Goal: Task Accomplishment & Management: Use online tool/utility

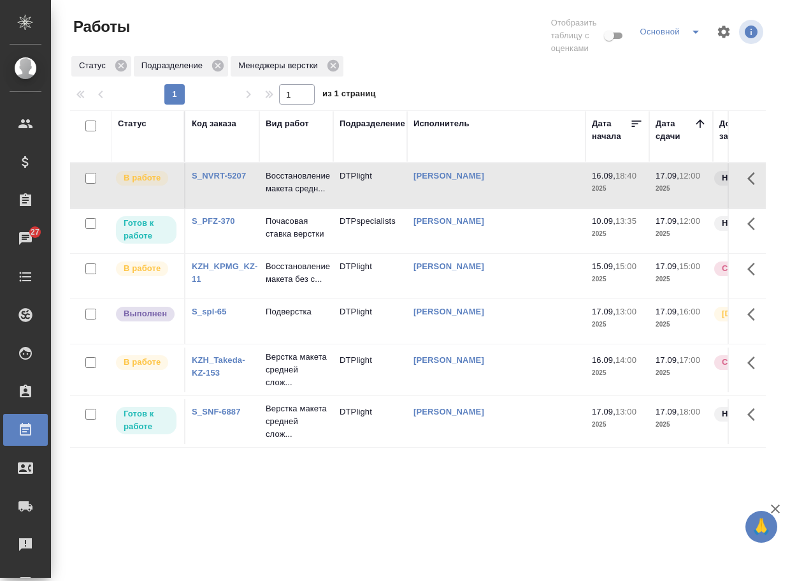
click at [206, 316] on link "S_spl-65" at bounding box center [209, 312] width 35 height 10
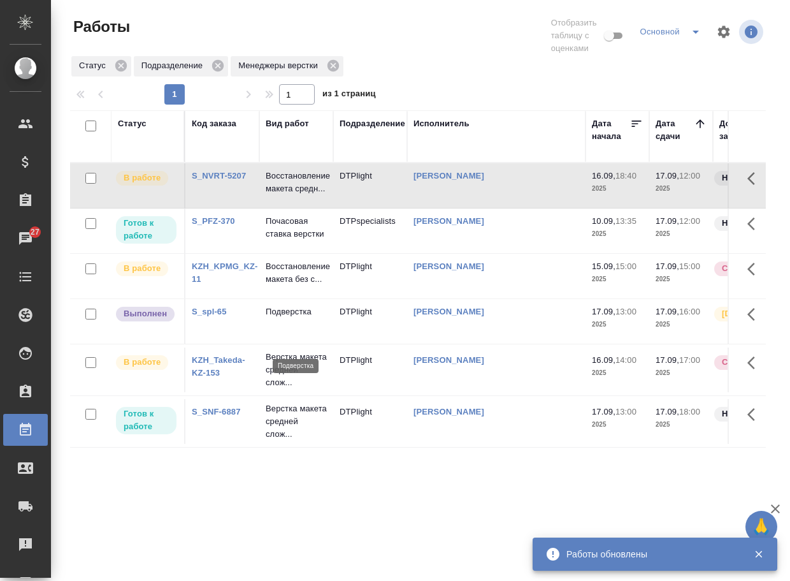
click at [291, 318] on p "Подверстка" at bounding box center [296, 311] width 61 height 13
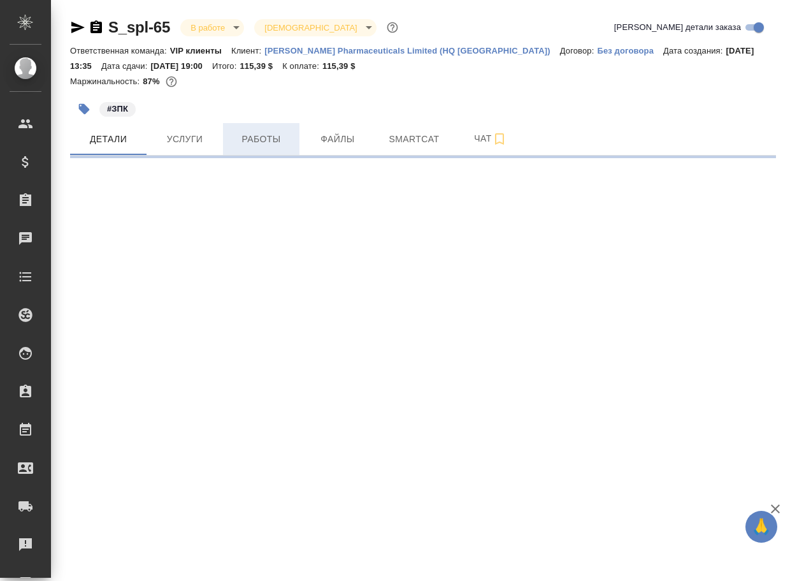
select select "RU"
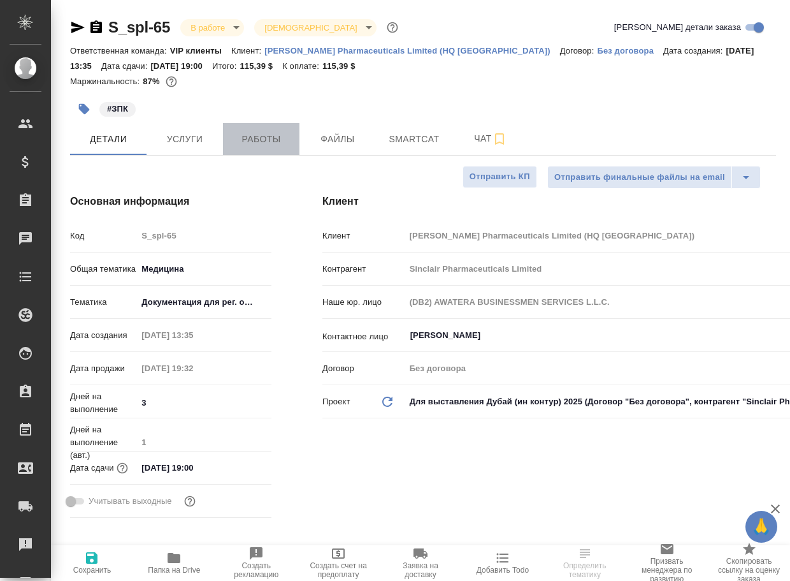
click at [263, 127] on button "Работы" at bounding box center [261, 139] width 76 height 32
type textarea "x"
type input "[PERSON_NAME]"
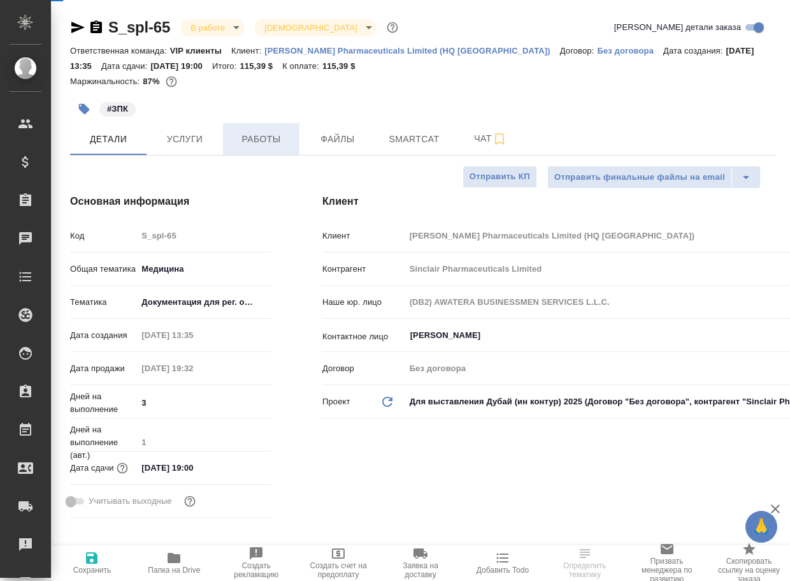
type input "[PERSON_NAME]pereverzeva"
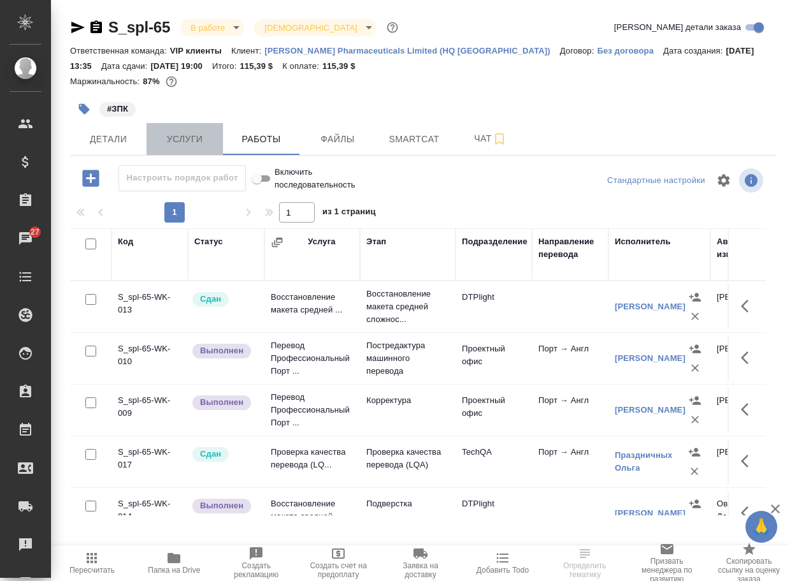
click at [170, 143] on span "Услуги" at bounding box center [184, 139] width 61 height 16
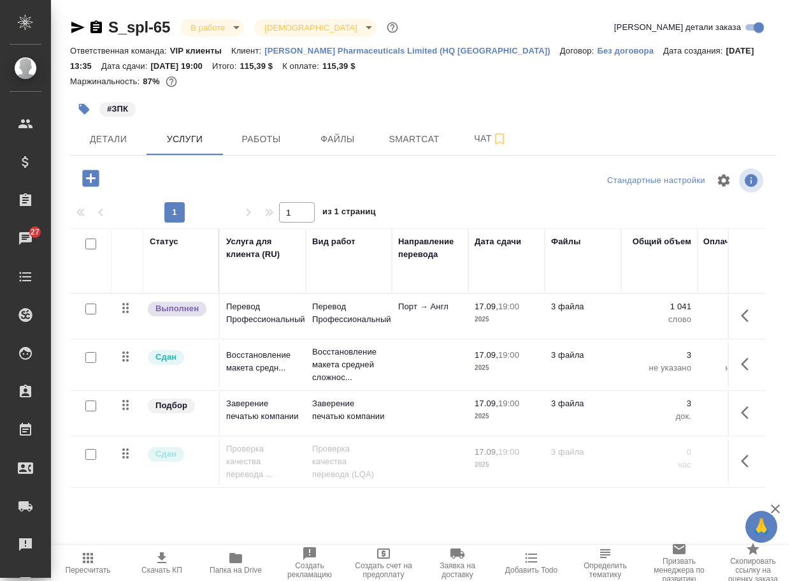
click at [95, 178] on icon "button" at bounding box center [91, 178] width 22 height 22
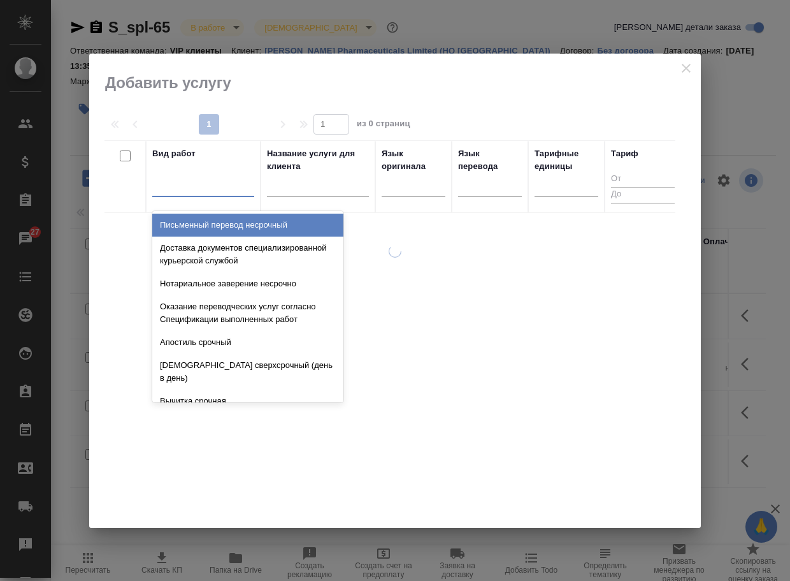
click at [181, 191] on div at bounding box center [203, 184] width 102 height 18
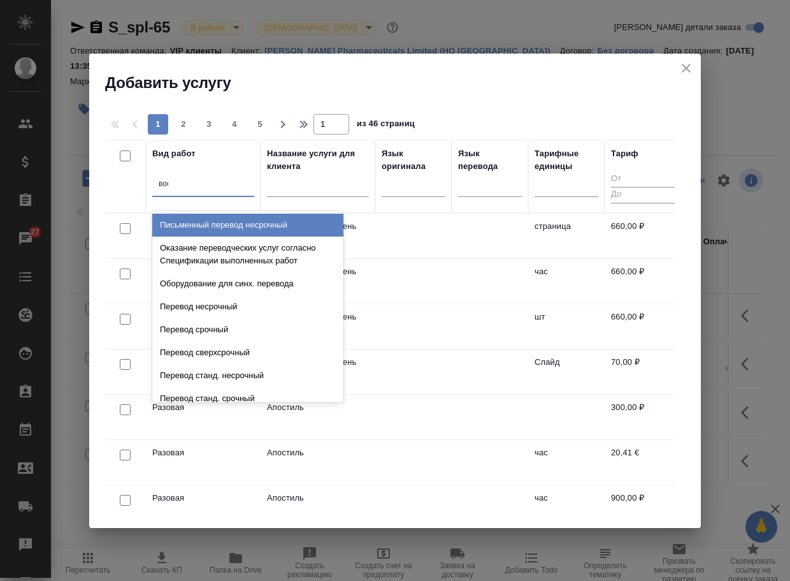
type input "восс"
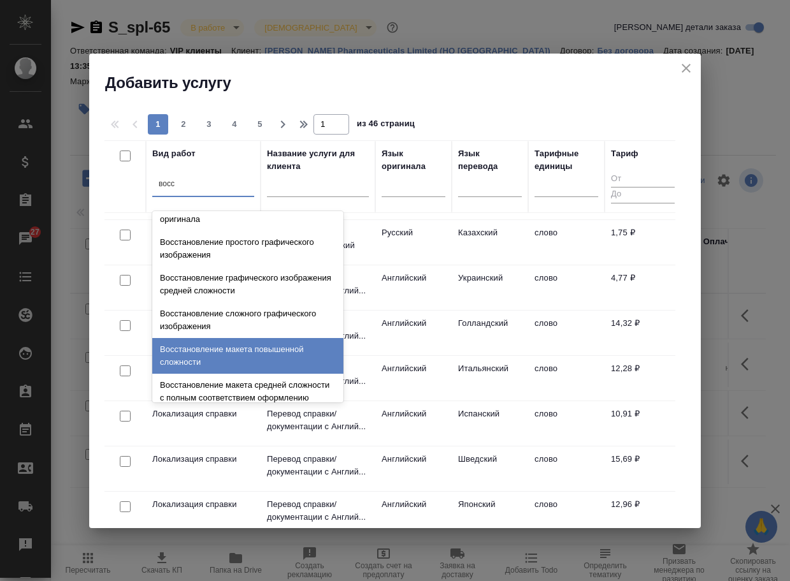
scroll to position [235, 0]
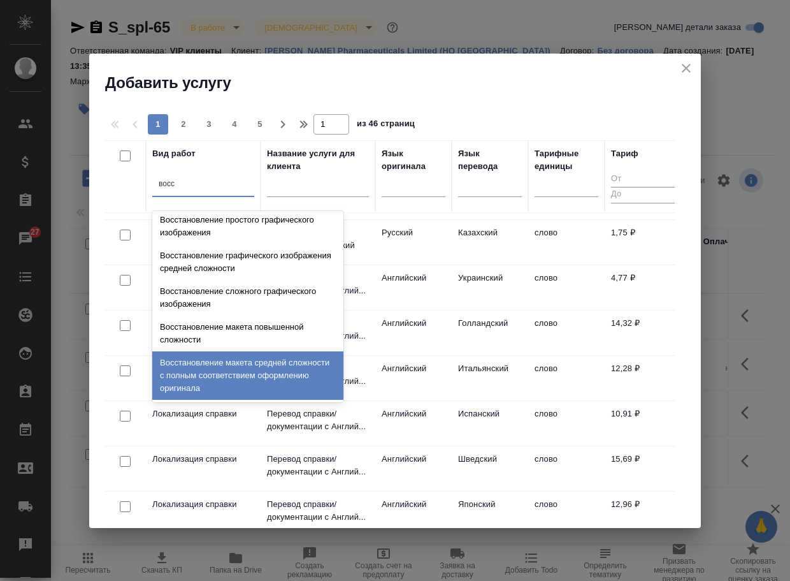
click at [243, 369] on div "Восстановление макета средней сложности с полным соответствием оформлению ориги…" at bounding box center [247, 375] width 191 height 48
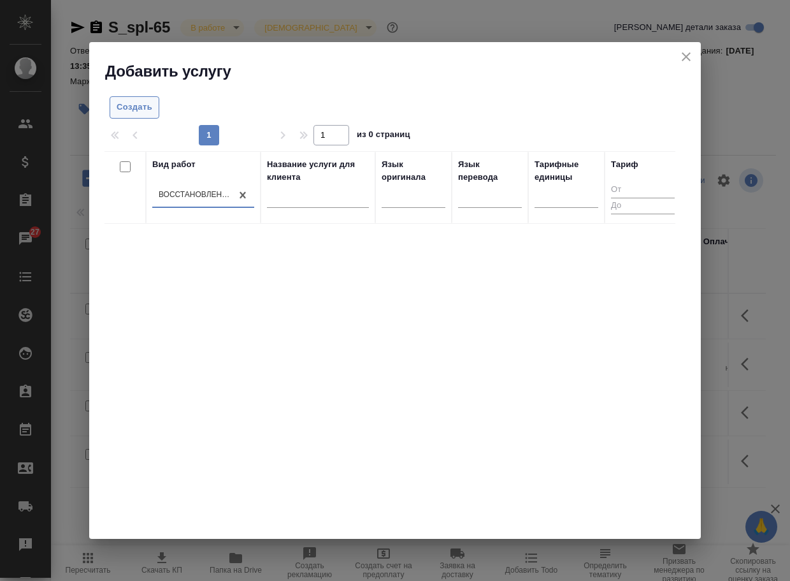
click at [132, 109] on span "Создать" at bounding box center [135, 107] width 36 height 15
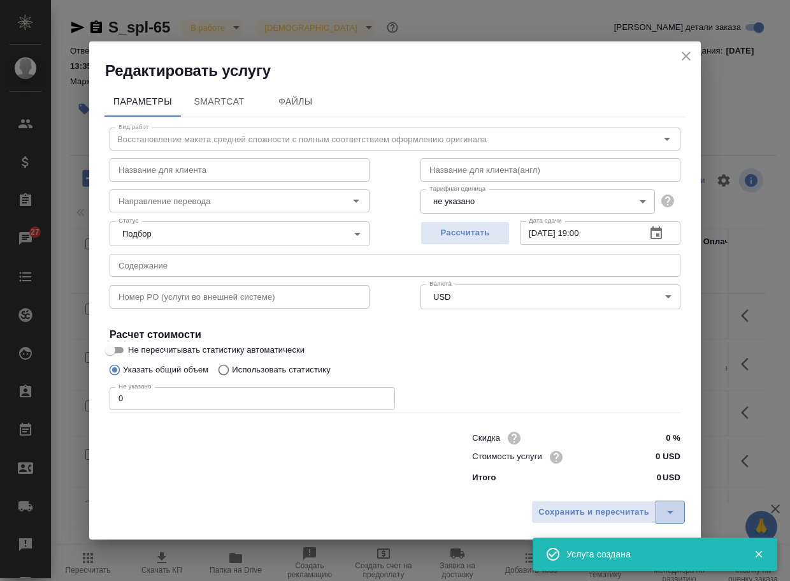
click at [673, 505] on icon "split button" at bounding box center [670, 511] width 15 height 15
click at [592, 484] on li "Сохранить" at bounding box center [609, 485] width 155 height 20
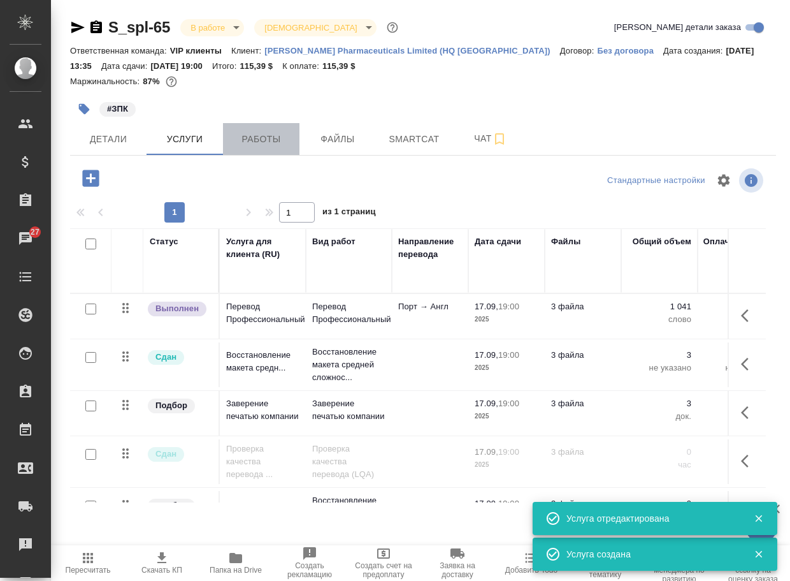
click at [246, 145] on span "Работы" at bounding box center [261, 139] width 61 height 16
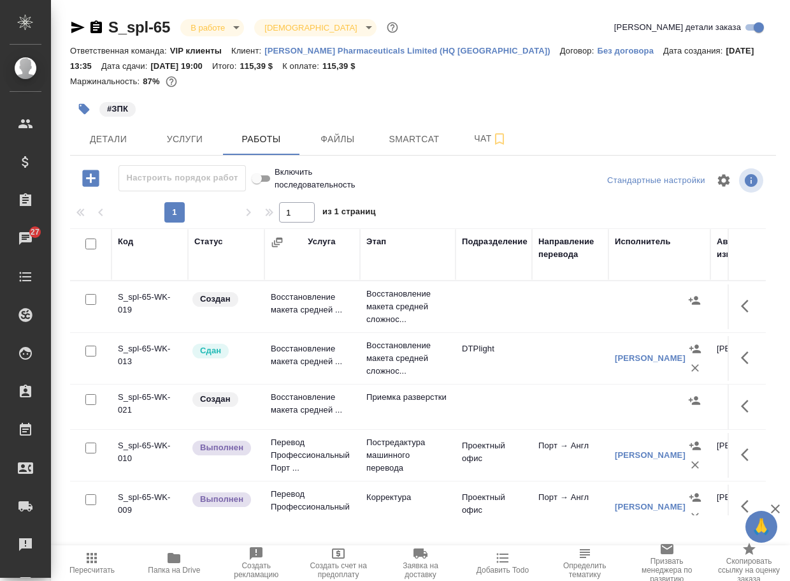
click at [89, 303] on input "checkbox" at bounding box center [90, 299] width 11 height 11
checkbox input "true"
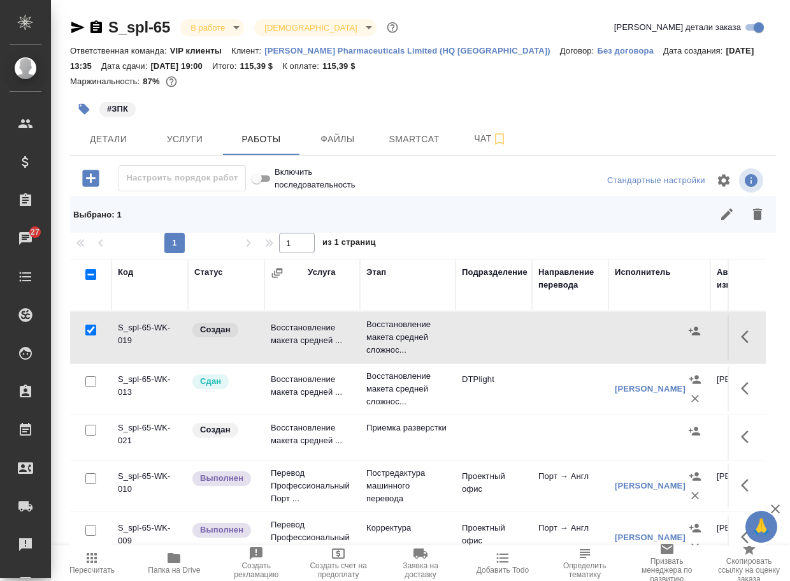
click at [93, 435] on input "checkbox" at bounding box center [90, 429] width 11 height 11
checkbox input "true"
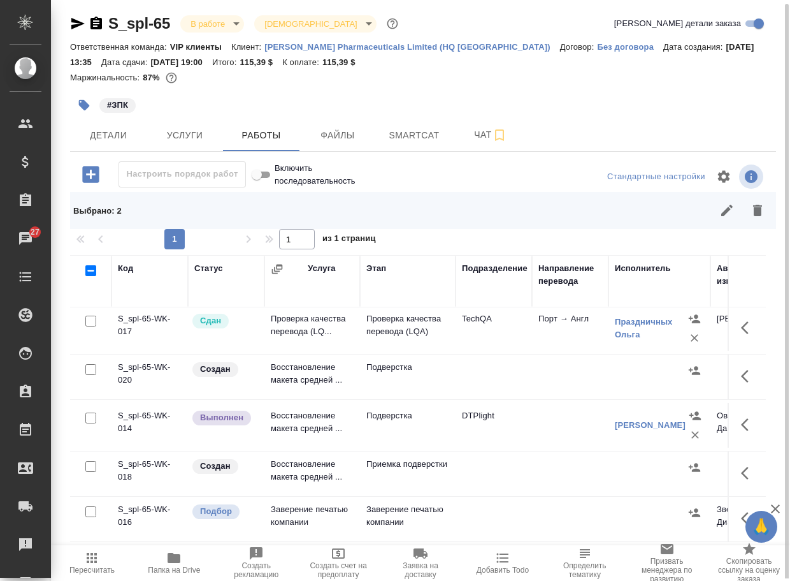
scroll to position [285, 0]
click at [94, 364] on input "checkbox" at bounding box center [90, 369] width 11 height 11
checkbox input "true"
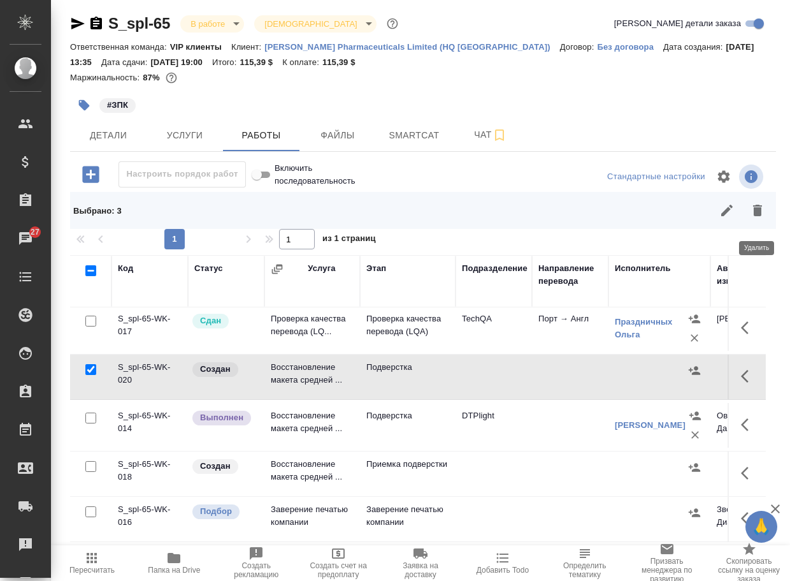
click at [762, 218] on icon "button" at bounding box center [757, 210] width 15 height 15
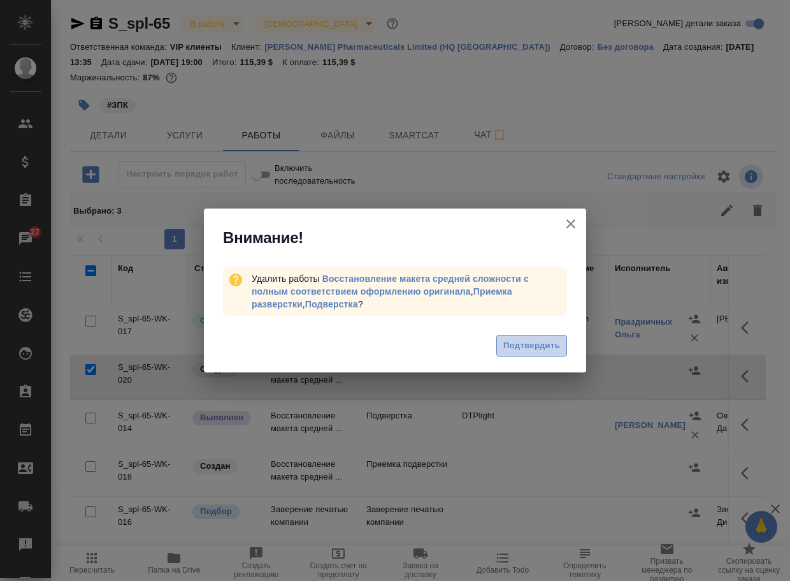
click at [507, 353] on button "Подтвердить" at bounding box center [531, 346] width 71 height 22
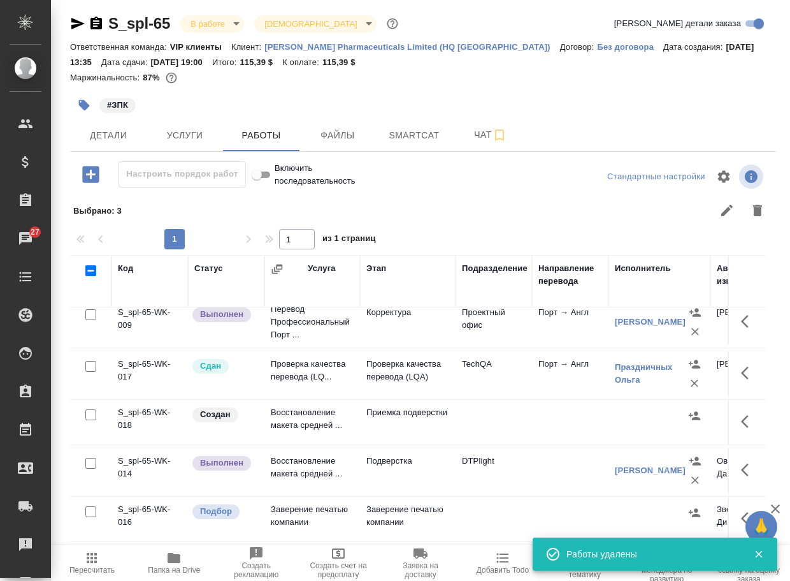
scroll to position [131, 0]
click at [293, 421] on td "Восстановление макета средней ..." at bounding box center [312, 422] width 96 height 45
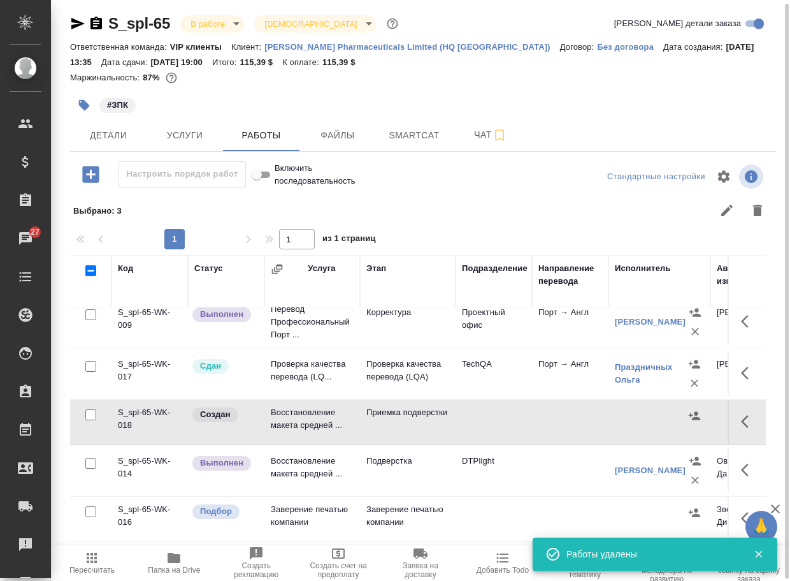
click at [293, 421] on td "Восстановление макета средней ..." at bounding box center [312, 422] width 96 height 45
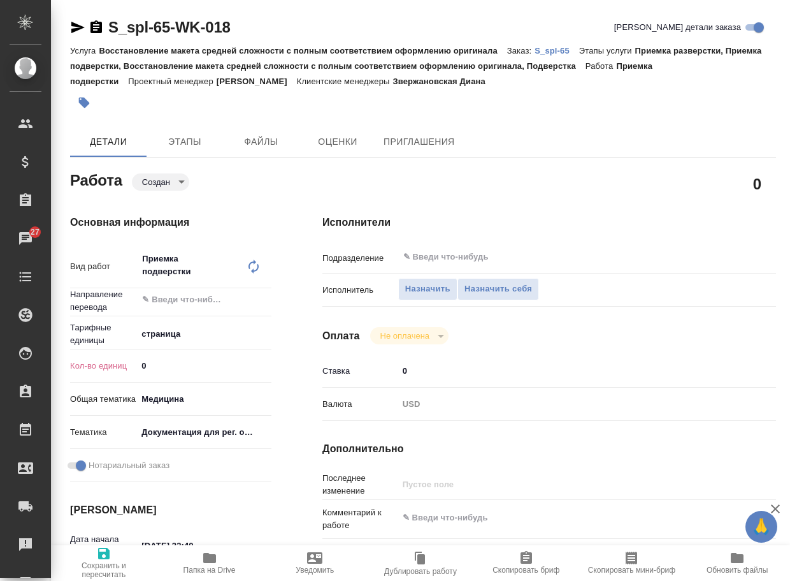
drag, startPoint x: 157, startPoint y: 372, endPoint x: 111, endPoint y: 369, distance: 46.0
click at [111, 369] on div "Кол-во единиц 0" at bounding box center [170, 365] width 201 height 22
type input "3"
click at [412, 519] on textarea at bounding box center [568, 518] width 339 height 22
paste textarea "[URL][DOMAIN_NAME]"
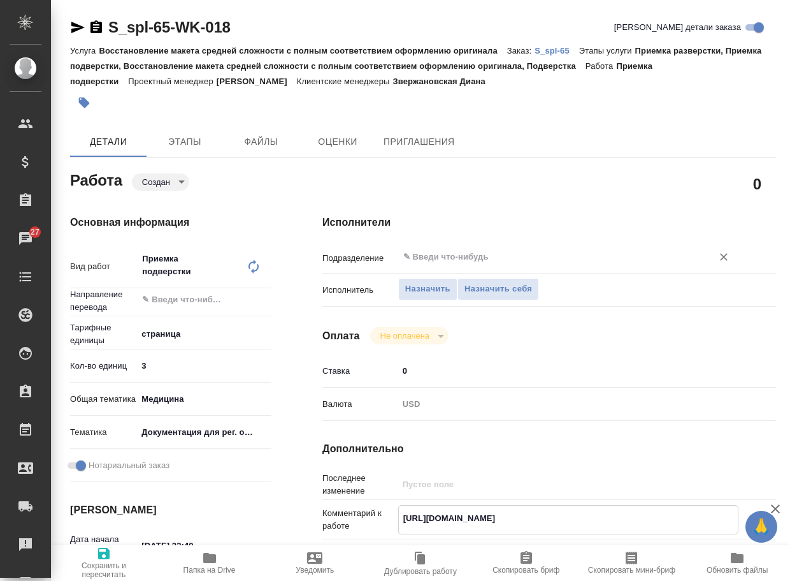
type textarea "[URL][DOMAIN_NAME]"
click at [463, 253] on input "text" at bounding box center [547, 256] width 290 height 15
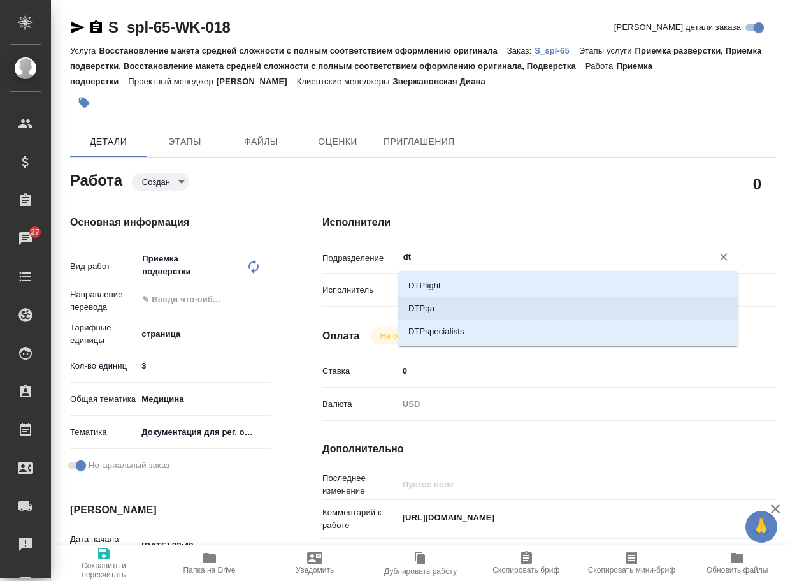
click at [449, 311] on li "DTPqa" at bounding box center [568, 308] width 340 height 23
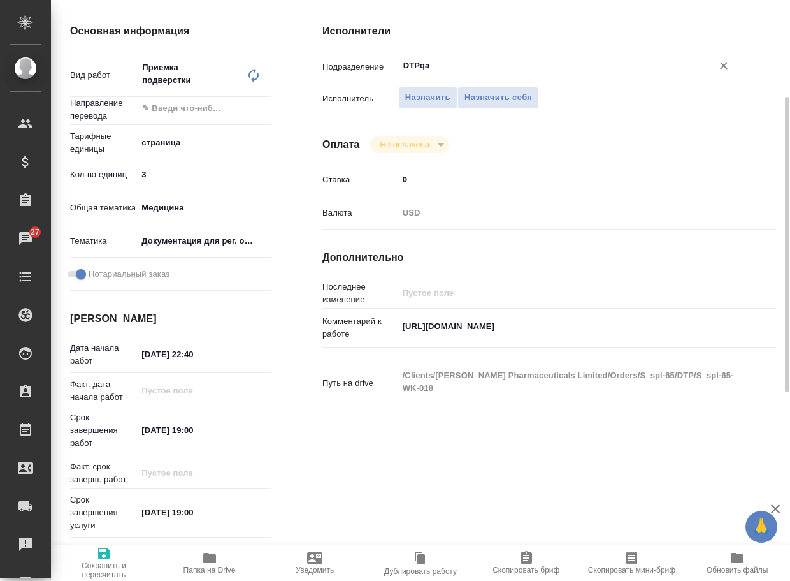
scroll to position [255, 0]
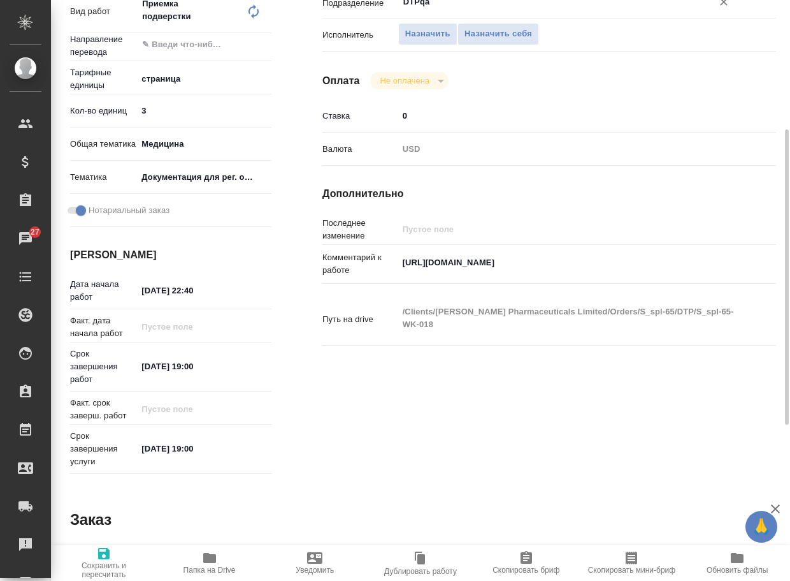
type input "DTPqa"
drag, startPoint x: 219, startPoint y: 368, endPoint x: 106, endPoint y: 358, distance: 113.8
click at [107, 358] on div "Срок завершения работ [DATE] 19:00" at bounding box center [170, 366] width 201 height 38
paste input "6"
type input "[DATE] 16:00"
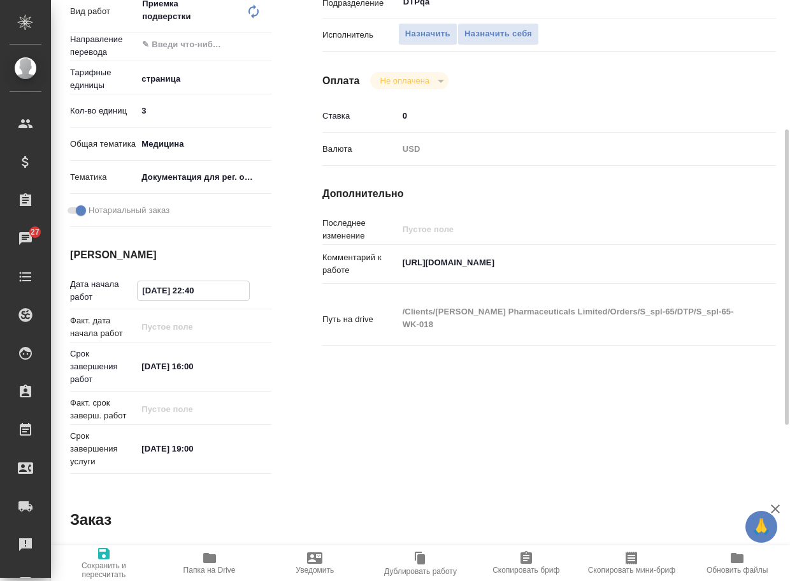
drag, startPoint x: 206, startPoint y: 291, endPoint x: 100, endPoint y: 287, distance: 106.5
click at [103, 288] on div "Дата начала работ [DATE] 22:40" at bounding box center [170, 290] width 201 height 25
paste input "[DATE] 16:0"
click at [192, 289] on input "[DATE] 16:00" at bounding box center [194, 290] width 112 height 18
type input "[DATE] 12:00"
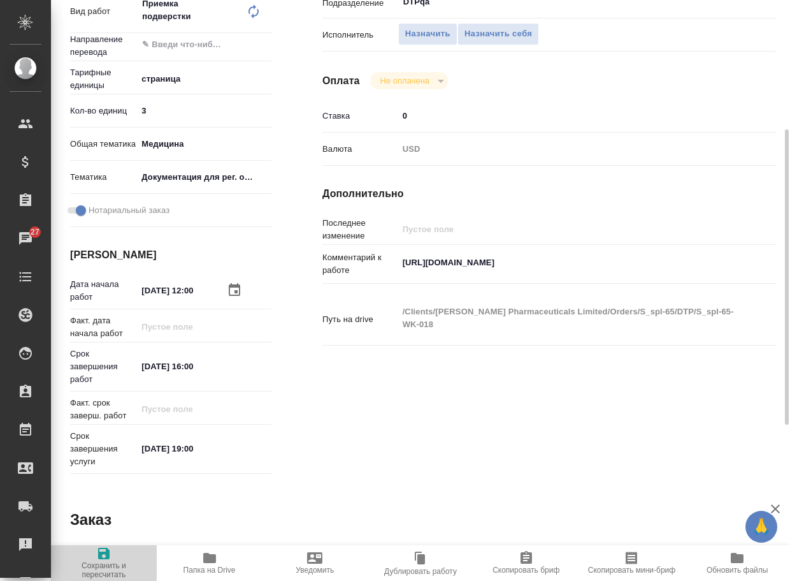
click at [100, 553] on icon "button" at bounding box center [103, 552] width 11 height 11
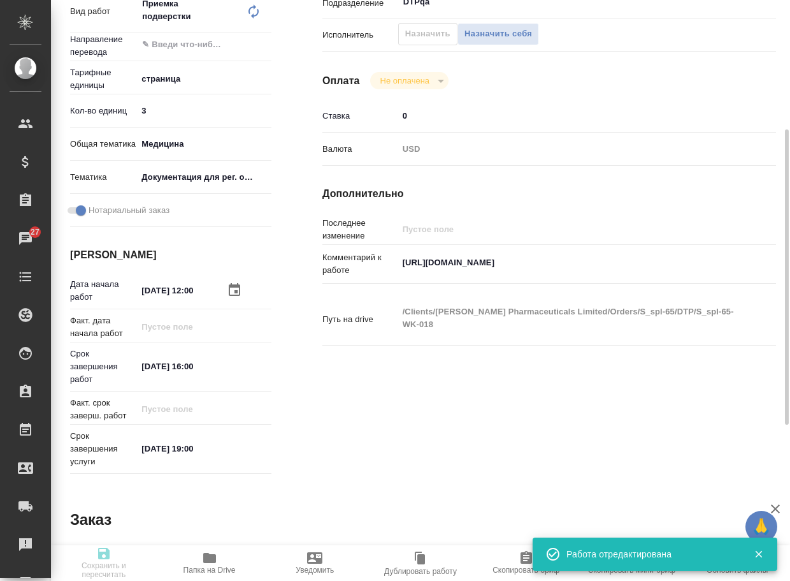
type input "created"
type input "5a8b1489cc6b4906c91bfdb2"
type input "3"
type input "med"
type input "5f647205b73bc97568ca66c6"
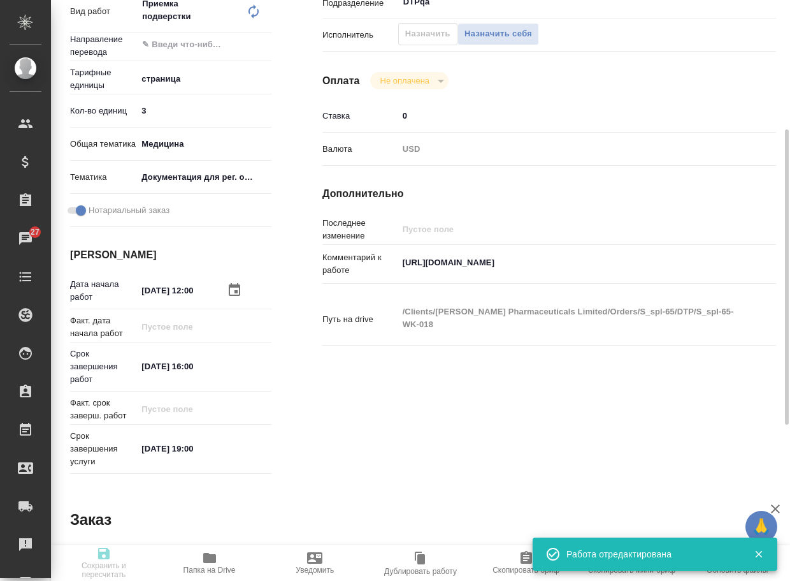
checkbox input "true"
type input "[DATE] 12:00"
type input "[DATE] 16:00"
type input "[DATE] 19:00"
type input "DTPqa"
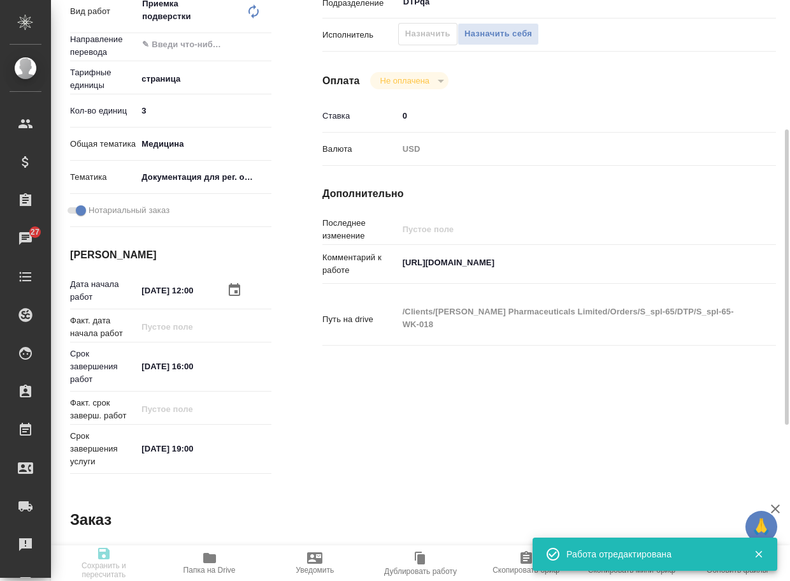
type input "notPayed"
type input "0"
type input "USD"
type input "[PERSON_NAME]"
type input "S_spl-65"
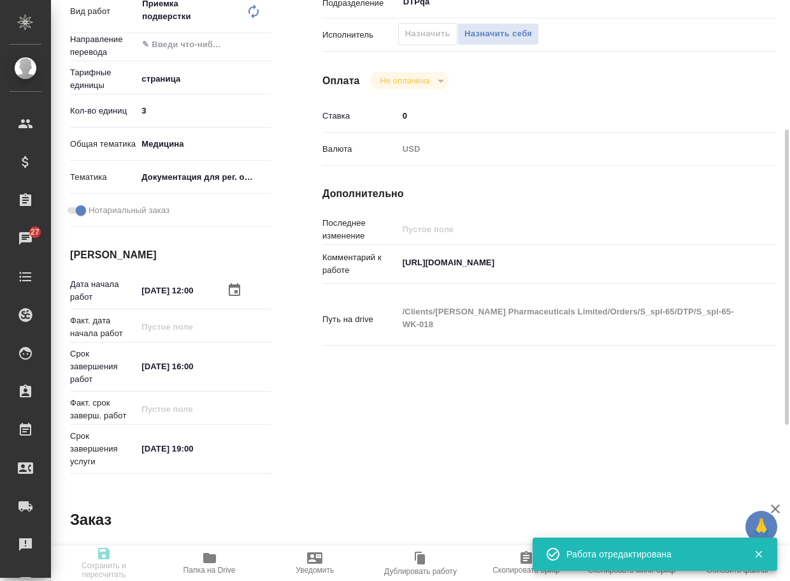
type input "Восстановление макета средней сложности с полным соответствием оформлению ориги…"
type input "Приемка разверстки, Приемка подверстки, Восстановление макета средней сложности…"
type input "Звержановская Диана"
type input "[PERSON_NAME]"
type input "/Clients/[PERSON_NAME] Pharmaceuticals Limited/Orders/S_spl-65"
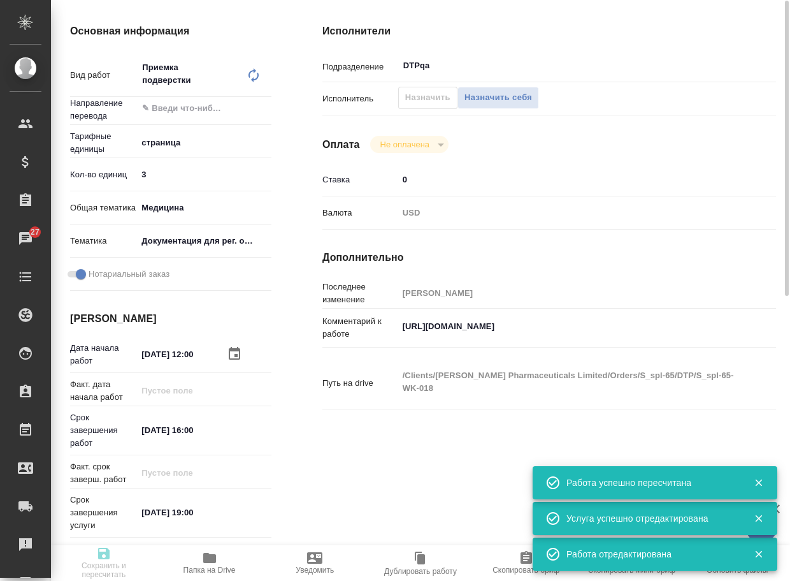
scroll to position [0, 0]
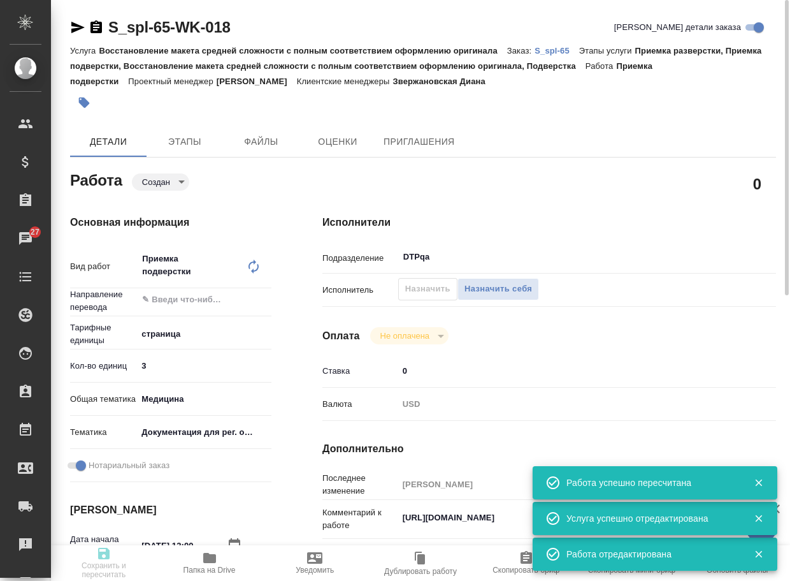
type input "created"
type input "5a8b1489cc6b4906c91bfdb2"
type input "3"
type input "med"
type input "5f647205b73bc97568ca66c6"
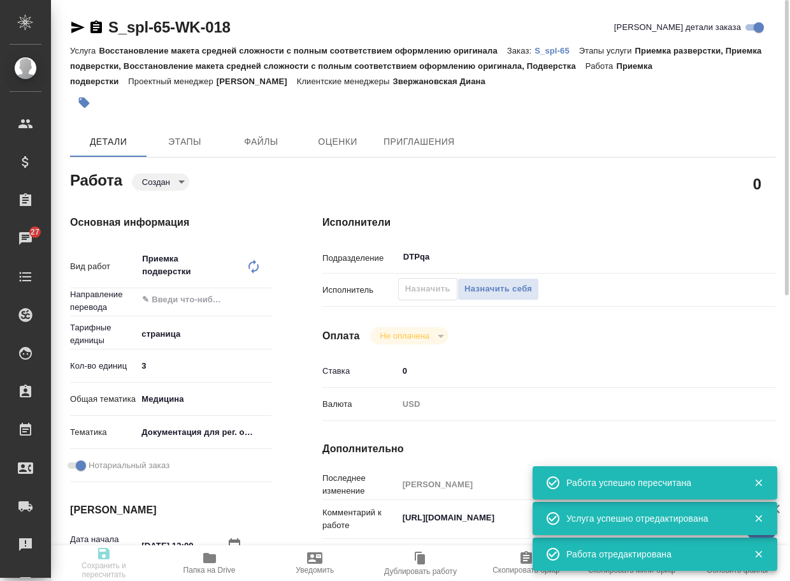
checkbox input "true"
type input "[DATE] 12:00"
type input "[DATE] 16:00"
type input "[DATE] 19:00"
type input "DTPqa"
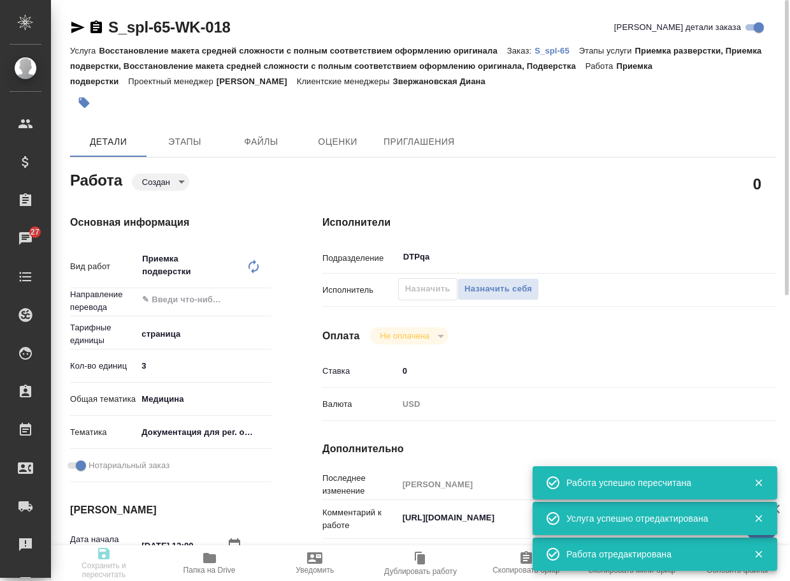
type input "notPayed"
type input "0"
type input "USD"
type input "[PERSON_NAME]"
type input "S_spl-65"
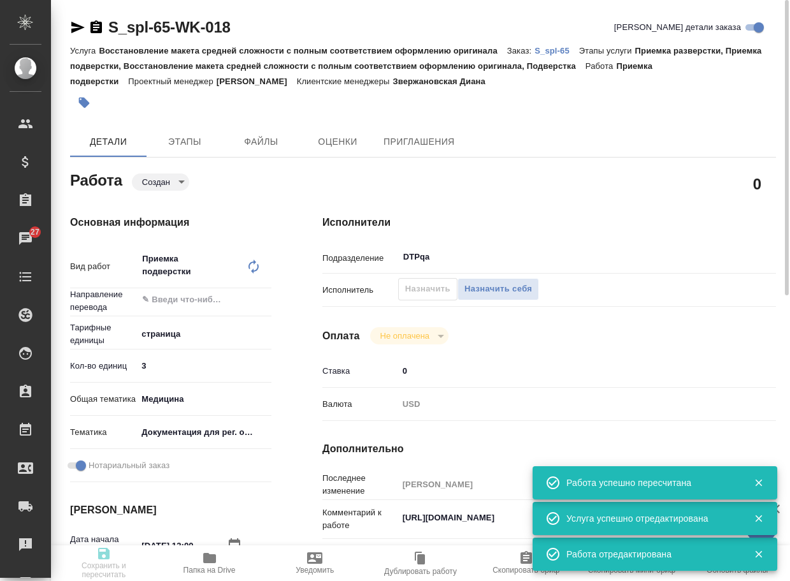
type input "Восстановление макета средней сложности с полным соответствием оформлению ориги…"
type input "Приемка разверстки, Приемка подверстки, Восстановление макета средней сложности…"
type input "Звержановская Диана"
type input "[PERSON_NAME]"
type input "/Clients/[PERSON_NAME] Pharmaceuticals Limited/Orders/S_spl-65"
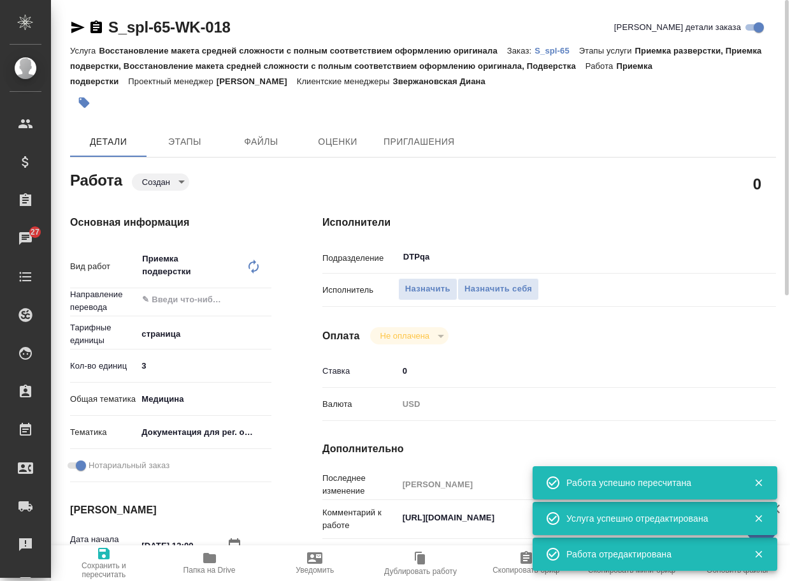
click at [160, 179] on body "🙏 .cls-1 fill:#fff; AWATERA Arsenyeva [PERSON_NAME] Спецификации Заказы 27 Чаты…" at bounding box center [395, 290] width 790 height 581
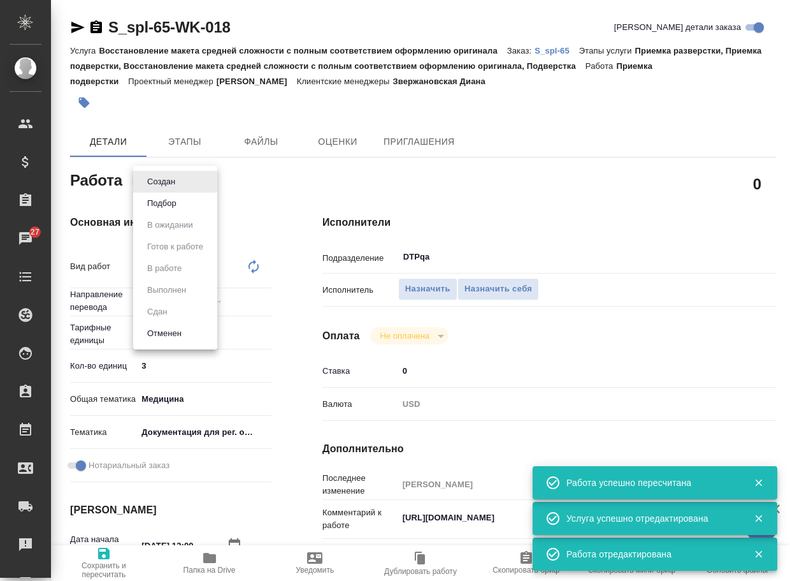
click at [166, 193] on ul "Создан Подбор В ожидании Готов к работе В работе Выполнен Сдан Отменен" at bounding box center [175, 258] width 84 height 184
click at [166, 180] on button "Создан" at bounding box center [161, 182] width 36 height 14
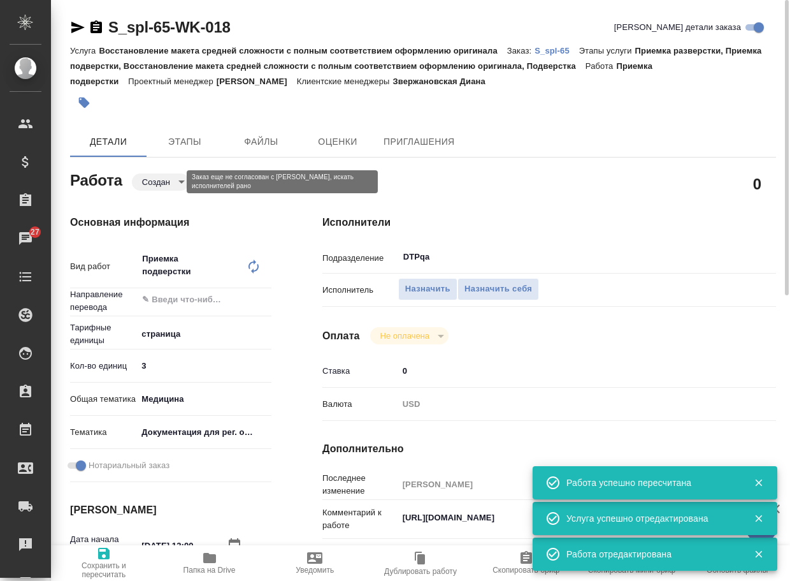
click at [159, 182] on body "🙏 .cls-1 fill:#fff; AWATERA Arsenyeva [PERSON_NAME] Спецификации Заказы 27 Чаты…" at bounding box center [395, 290] width 790 height 581
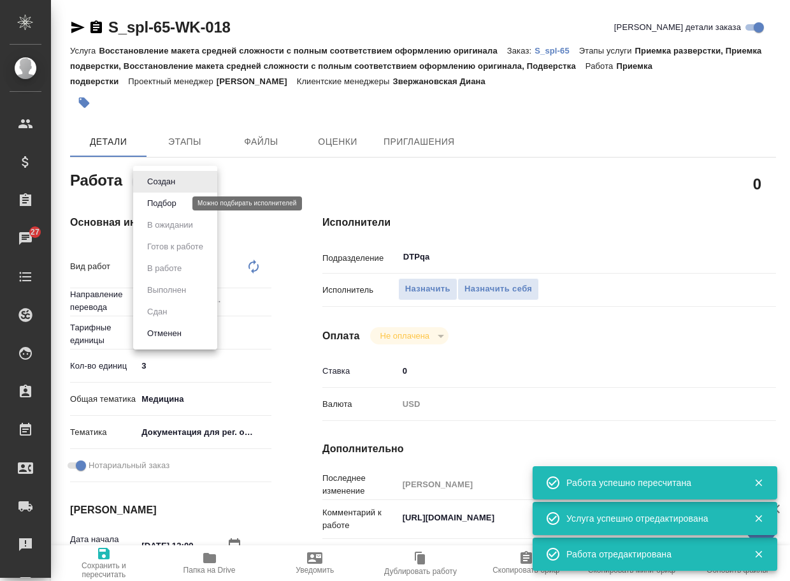
click at [166, 206] on button "Подбор" at bounding box center [161, 203] width 37 height 14
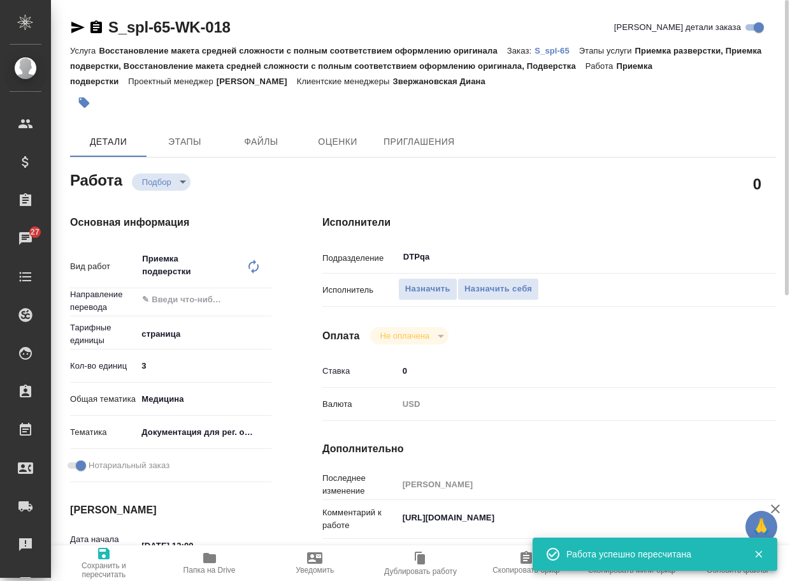
type textarea "x"
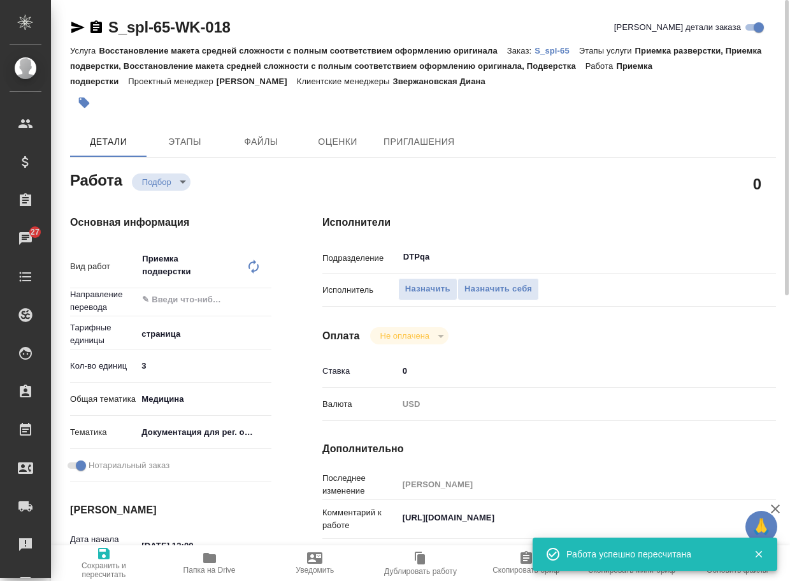
type textarea "x"
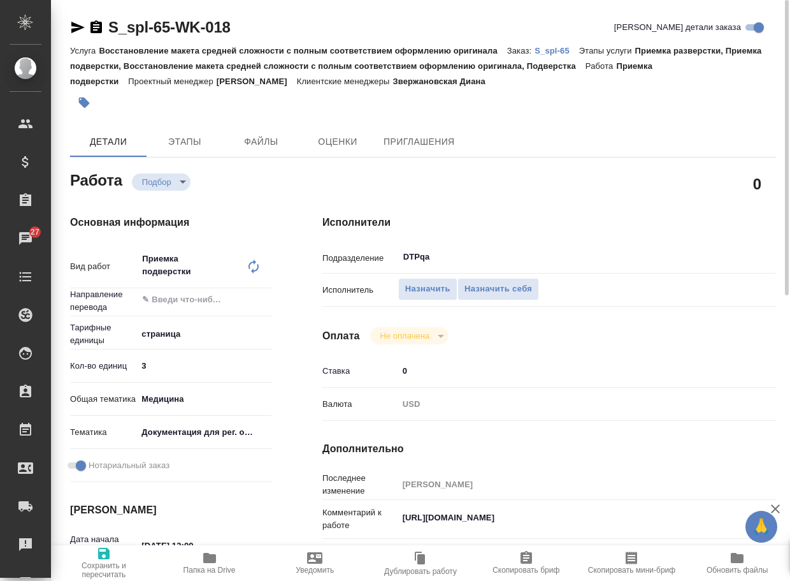
click at [71, 28] on icon "button" at bounding box center [77, 27] width 15 height 15
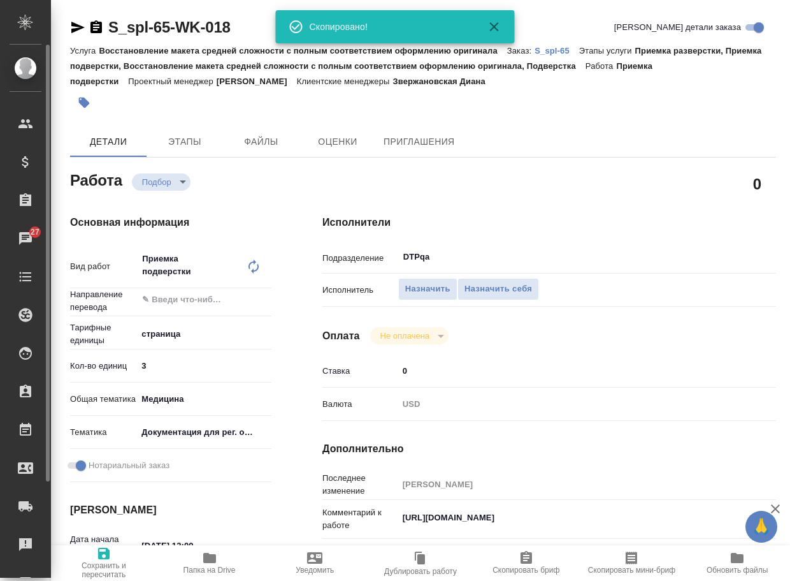
type textarea "x"
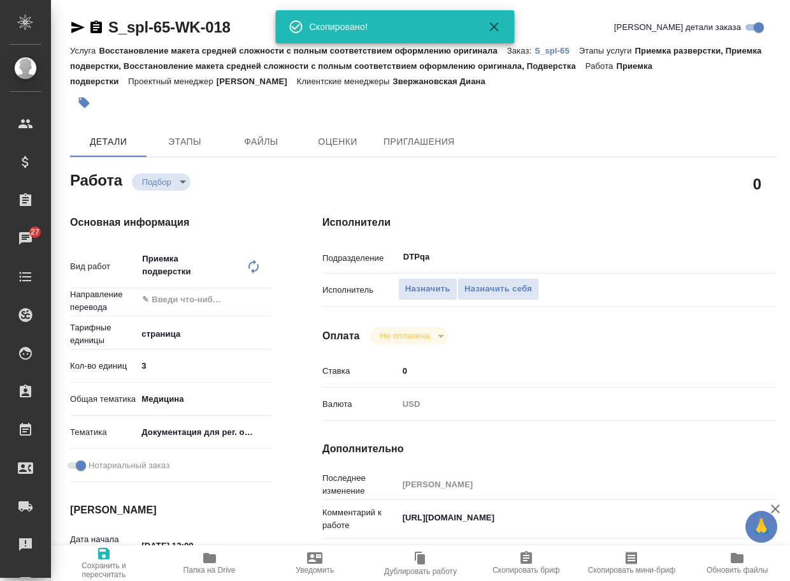
type textarea "x"
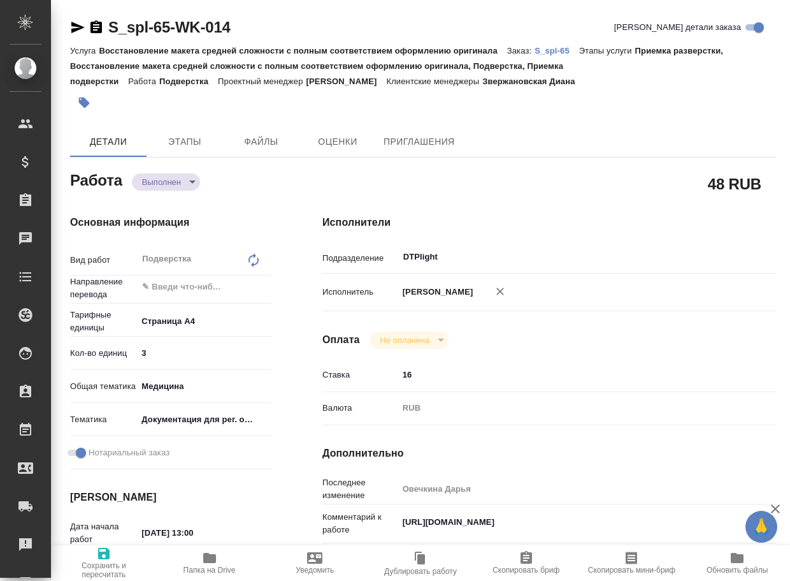
type textarea "x"
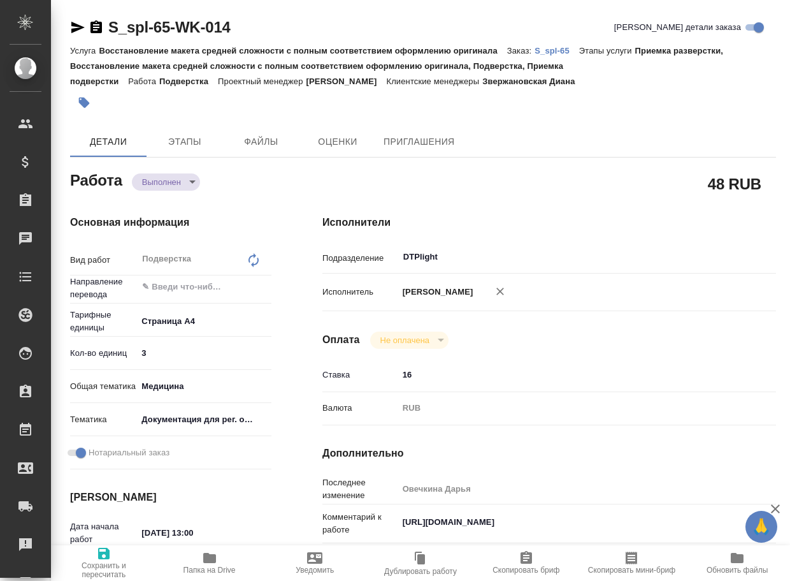
type textarea "x"
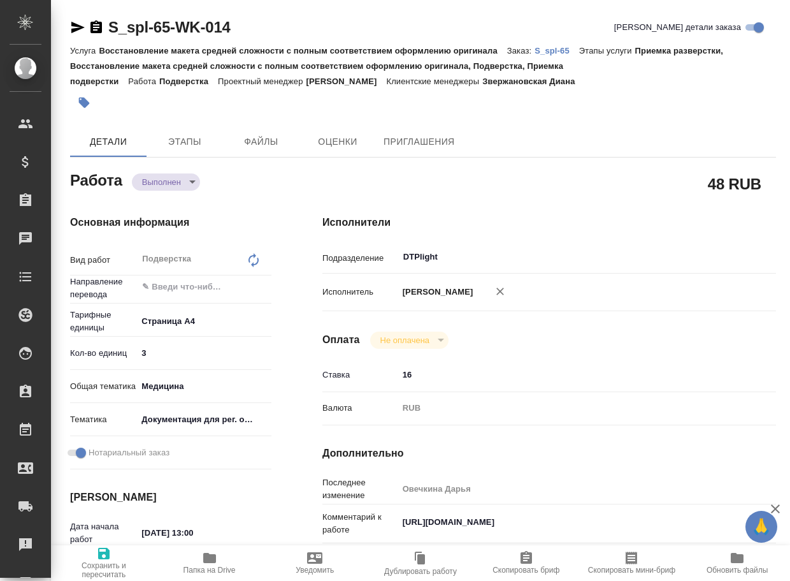
type textarea "x"
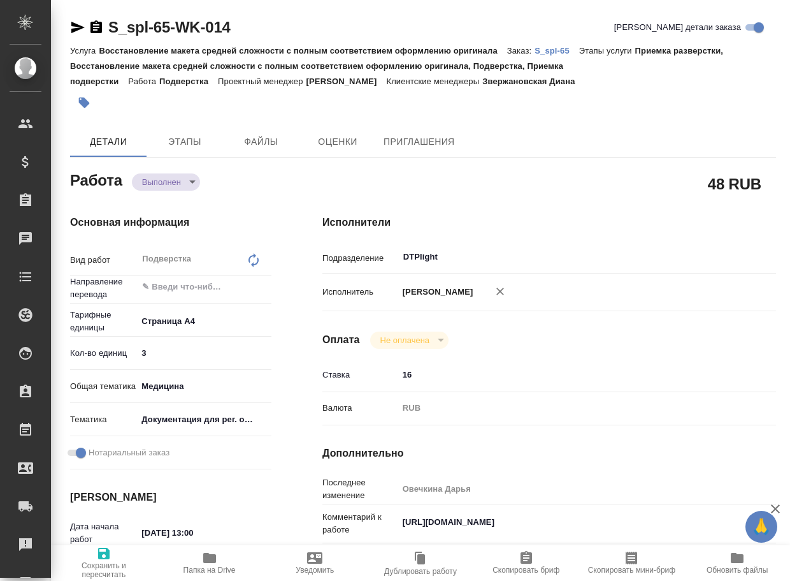
type textarea "x"
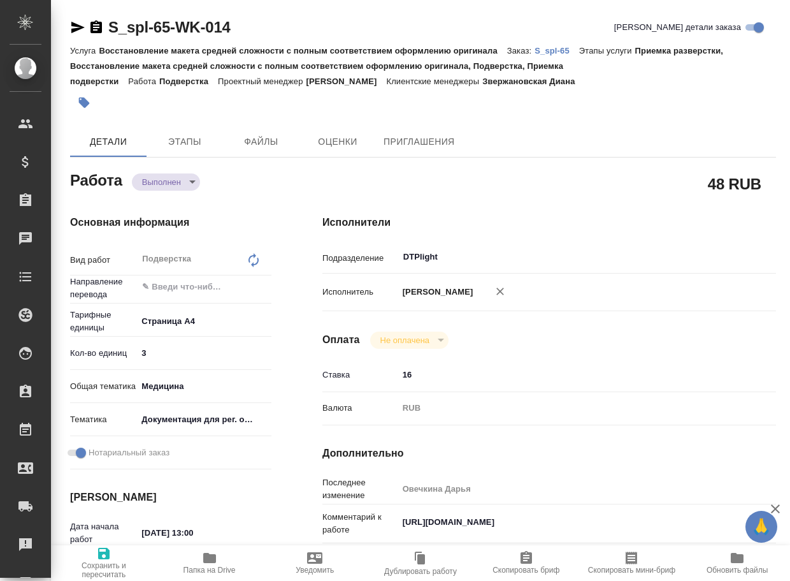
type textarea "x"
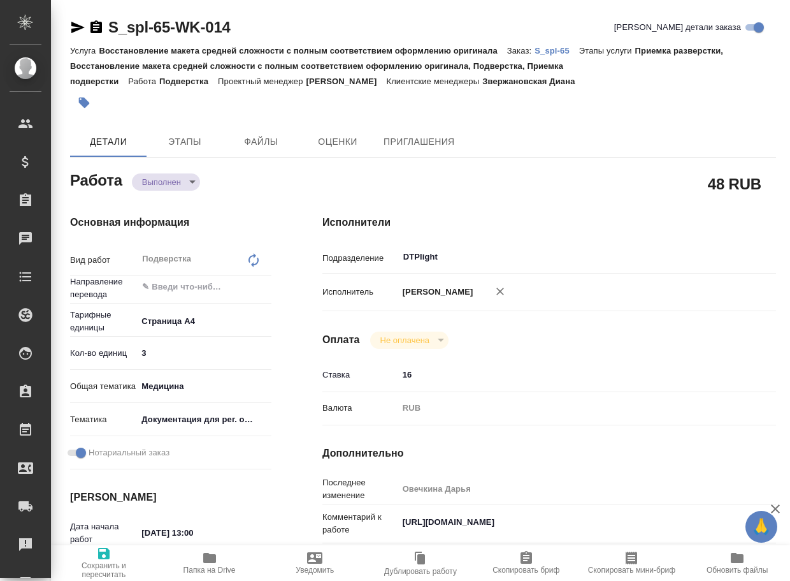
type textarea "x"
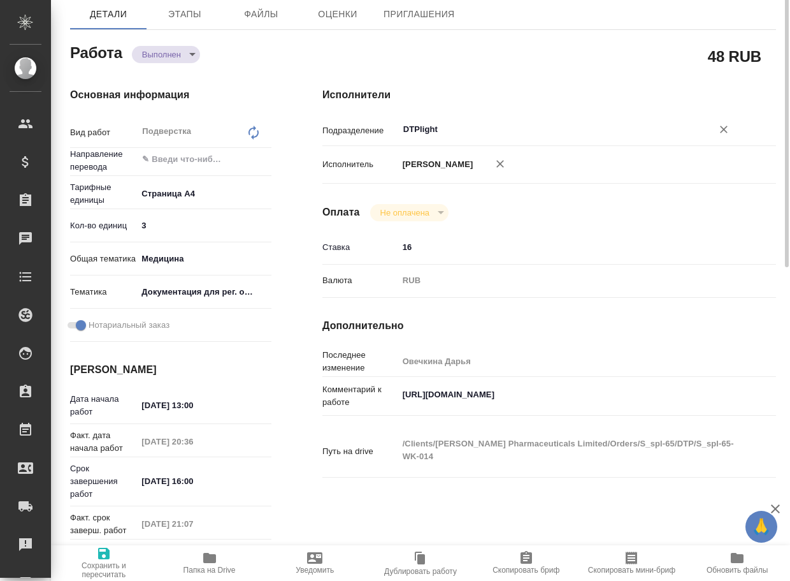
type textarea "x"
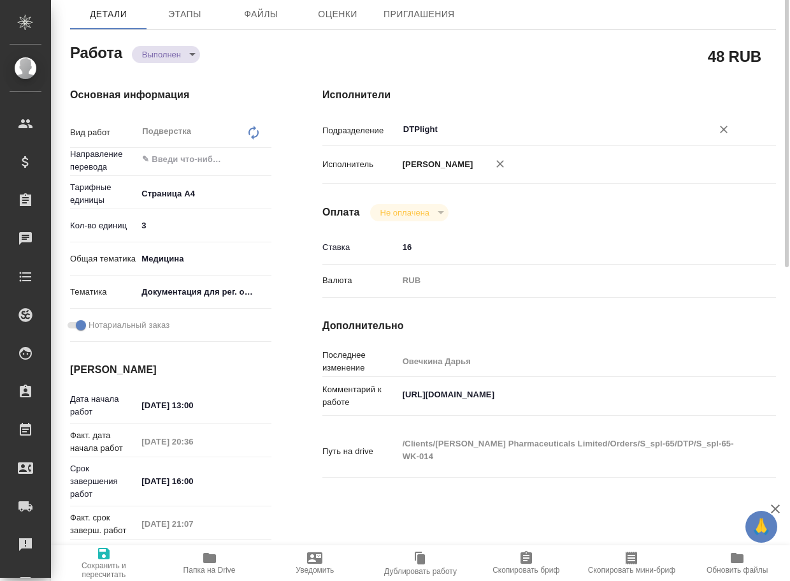
scroll to position [191, 0]
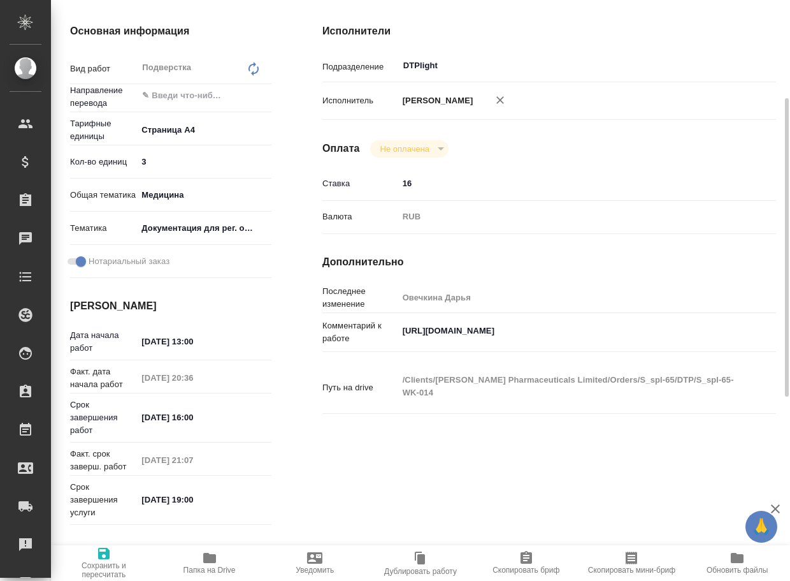
type textarea "x"
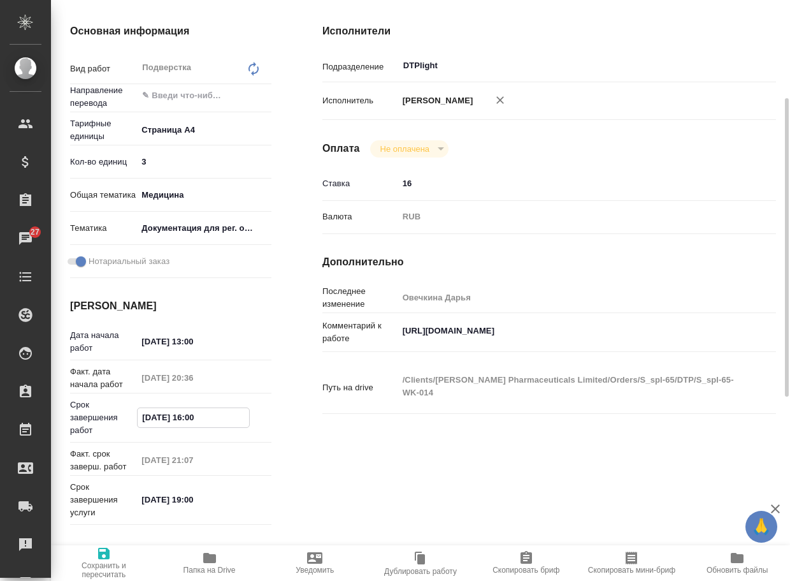
drag, startPoint x: 228, startPoint y: 416, endPoint x: 71, endPoint y: 401, distance: 158.1
click at [72, 401] on div "Срок завершения работ 17.09.2025 16:00" at bounding box center [170, 417] width 201 height 38
